Goal: Task Accomplishment & Management: Use online tool/utility

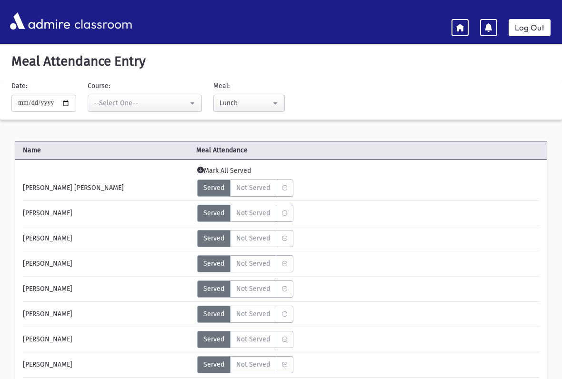
select select "***"
select select "*"
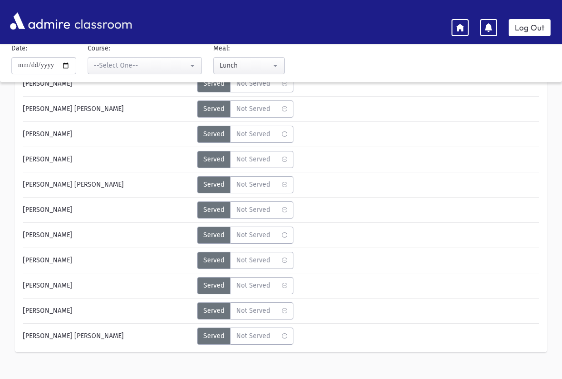
click at [464, 30] on icon at bounding box center [460, 27] width 9 height 9
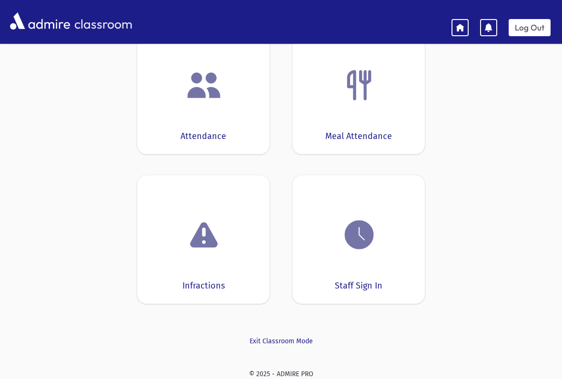
scroll to position [76, 0]
click at [188, 102] on img at bounding box center [204, 86] width 36 height 36
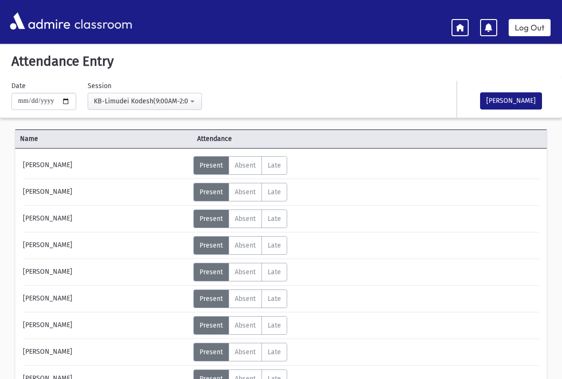
click at [507, 99] on button "[PERSON_NAME]" at bounding box center [511, 100] width 62 height 17
click at [466, 22] on link at bounding box center [460, 27] width 17 height 17
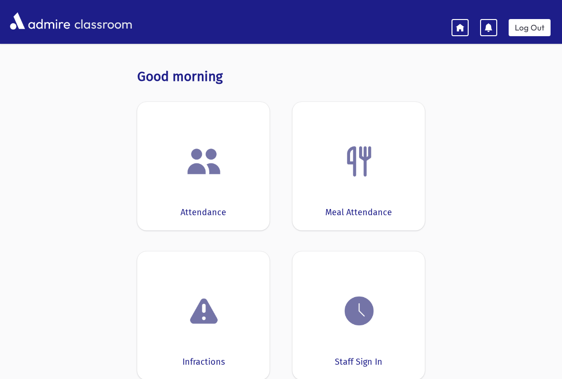
click at [380, 143] on div at bounding box center [358, 161] width 103 height 36
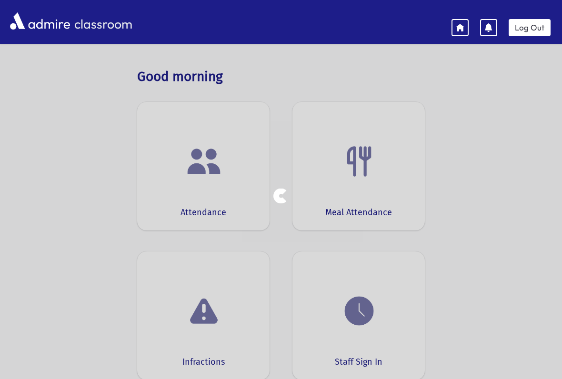
select select "***"
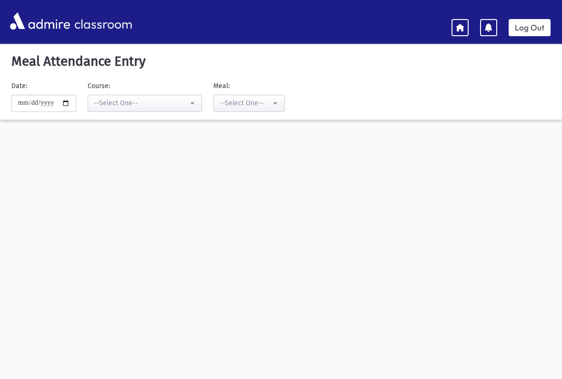
click at [104, 106] on div "--Select One--" at bounding box center [141, 103] width 94 height 10
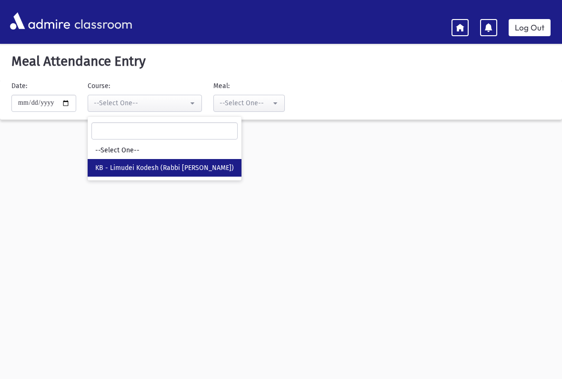
click at [213, 96] on button "--Select One--" at bounding box center [248, 103] width 71 height 17
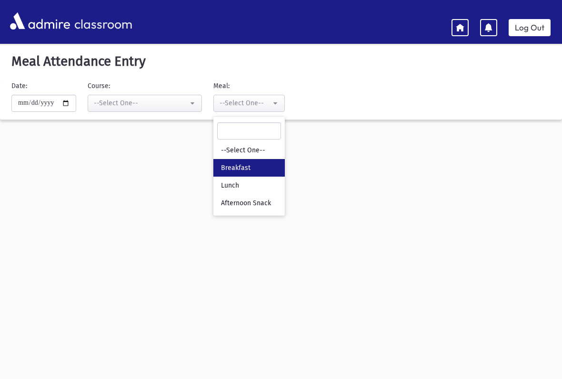
click at [221, 167] on span "Breakfast" at bounding box center [236, 168] width 30 height 10
select select "*"
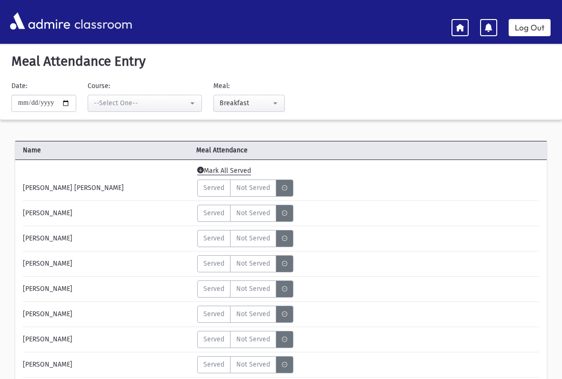
click at [212, 171] on span "Mark All Served" at bounding box center [224, 171] width 54 height 9
